Goal: Information Seeking & Learning: Learn about a topic

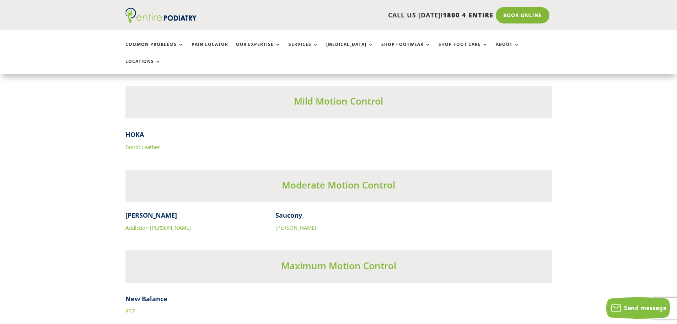
scroll to position [2190, 0]
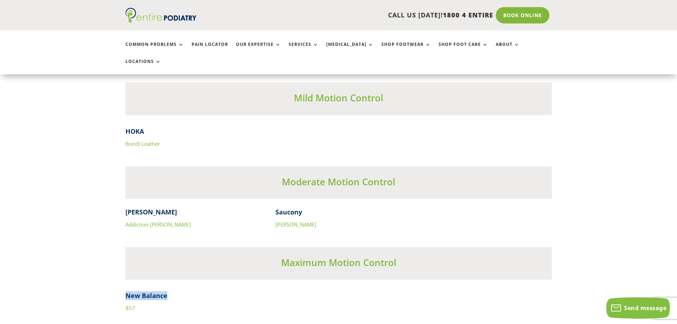
drag, startPoint x: 171, startPoint y: 279, endPoint x: 125, endPoint y: 279, distance: 46.6
copy h4 "New Balance"
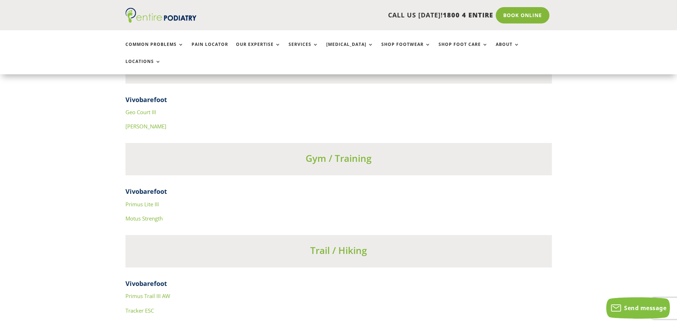
scroll to position [2446, 0]
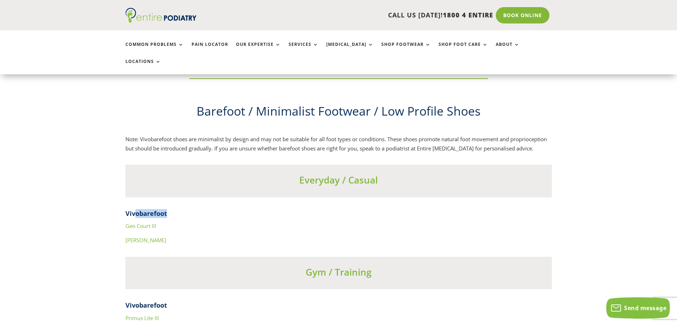
drag, startPoint x: 169, startPoint y: 205, endPoint x: 137, endPoint y: 206, distance: 32.0
click at [137, 209] on h4 "Vivobarefoot" at bounding box center [338, 215] width 427 height 12
click at [148, 222] on link "Geo Court III" at bounding box center [140, 225] width 31 height 7
click at [134, 222] on link "Geo Court III" at bounding box center [140, 225] width 31 height 7
click at [135, 236] on link "[PERSON_NAME]" at bounding box center [145, 239] width 41 height 7
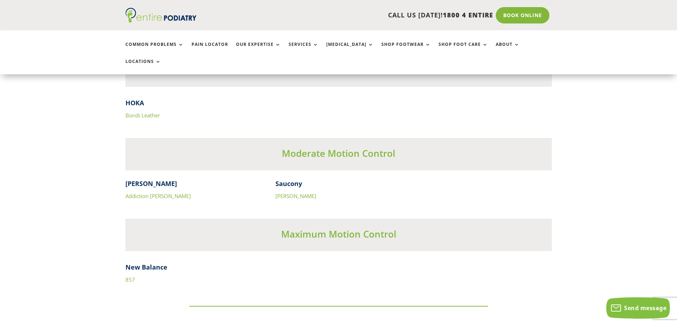
scroll to position [2190, 0]
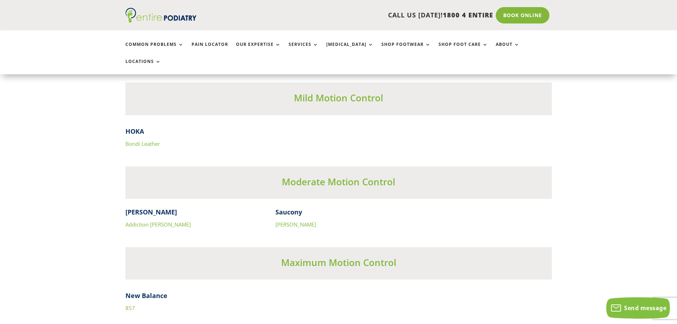
click at [145, 221] on link "Addiction [PERSON_NAME]" at bounding box center [157, 224] width 65 height 7
click at [285, 221] on link "[PERSON_NAME]" at bounding box center [296, 224] width 41 height 7
click at [132, 140] on link "Bondi Leather" at bounding box center [142, 143] width 34 height 7
